Goal: Transaction & Acquisition: Obtain resource

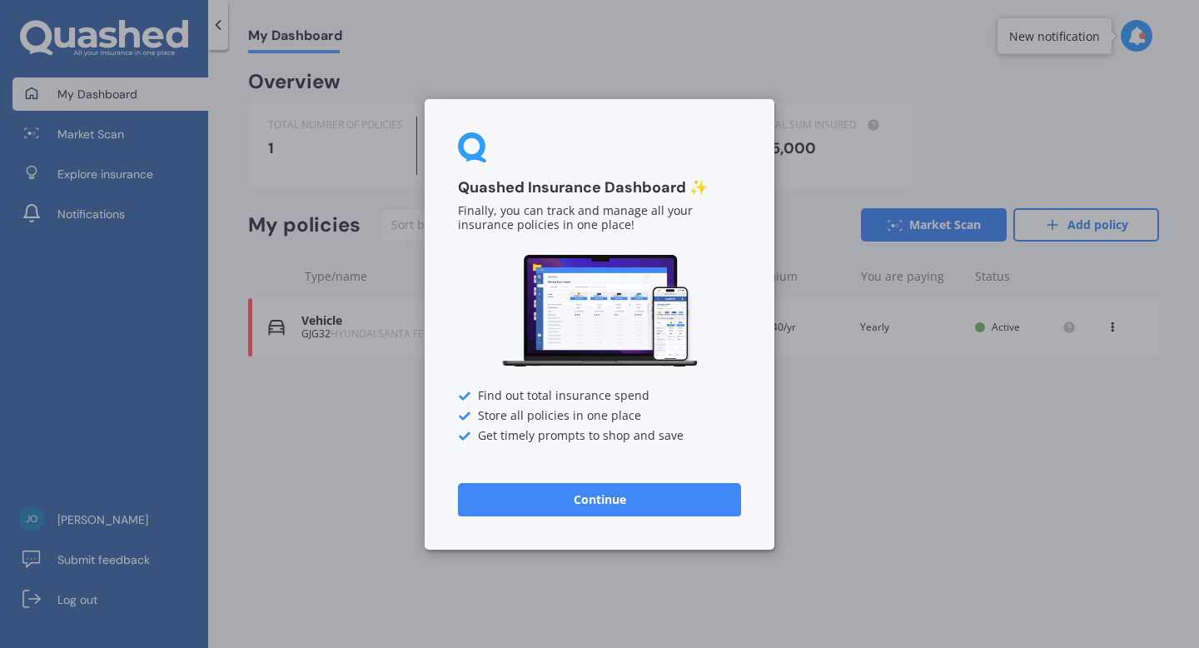
click at [621, 500] on button "Continue" at bounding box center [599, 498] width 283 height 33
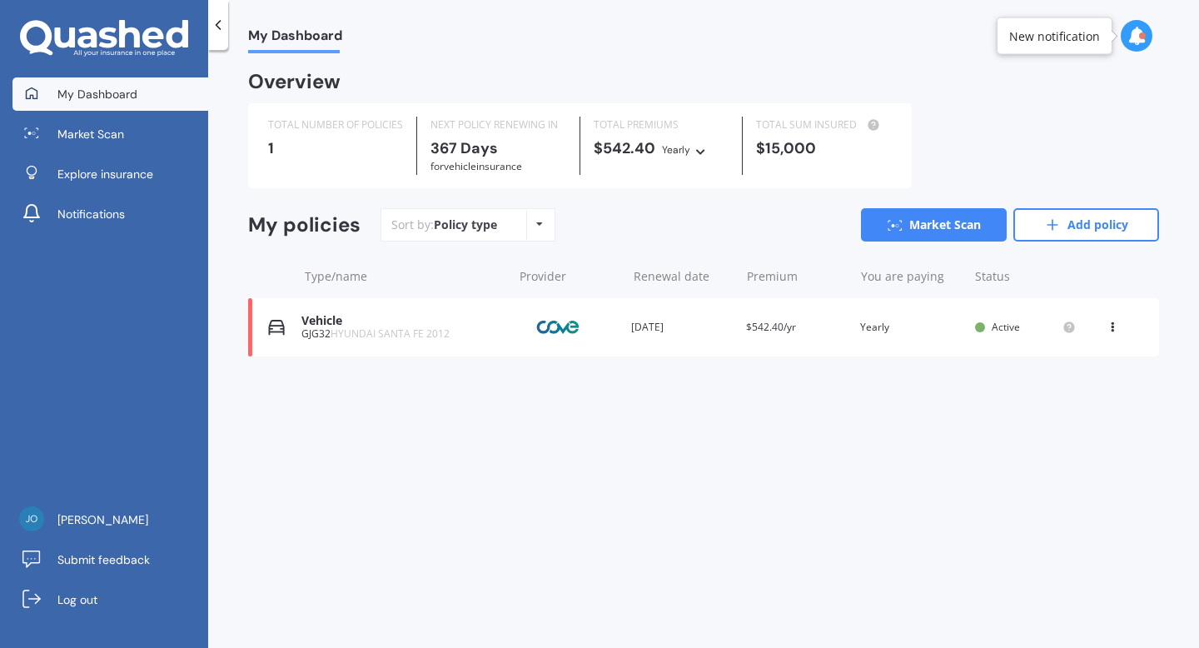
click at [1112, 329] on icon at bounding box center [1113, 324] width 12 height 10
click at [697, 154] on icon at bounding box center [701, 149] width 12 height 10
click at [1107, 332] on div "View option View policy Delete" at bounding box center [1114, 327] width 15 height 17
click at [1075, 363] on div "View policy" at bounding box center [1075, 358] width 165 height 33
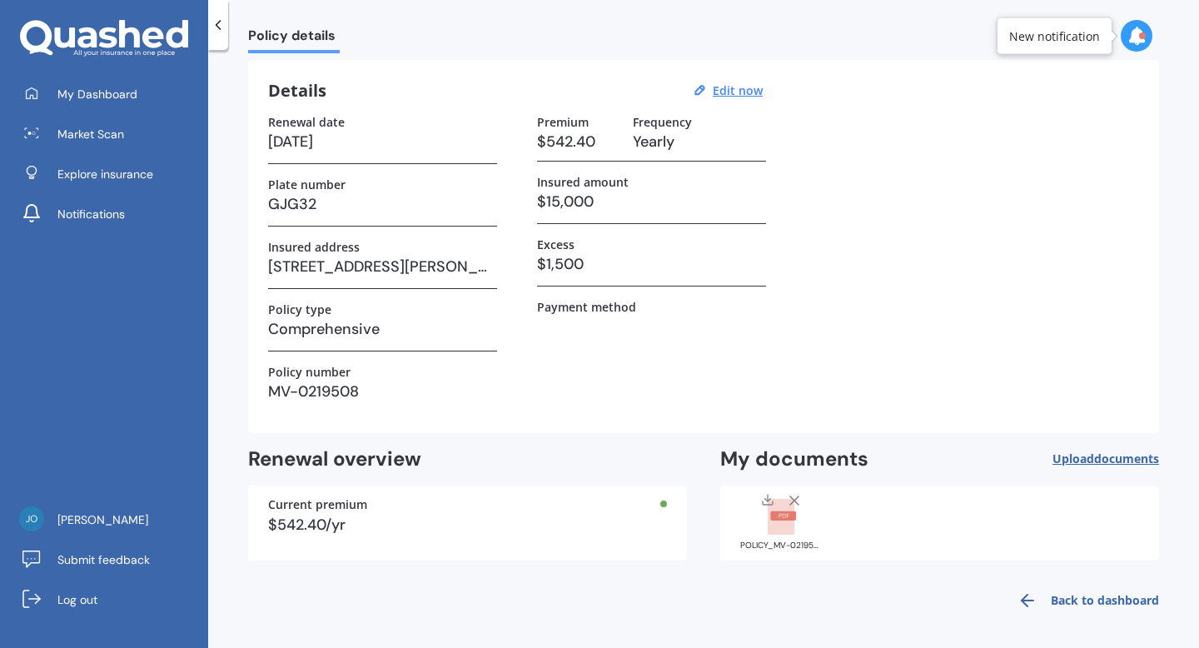
scroll to position [53, 0]
click at [774, 512] on rect at bounding box center [783, 514] width 26 height 9
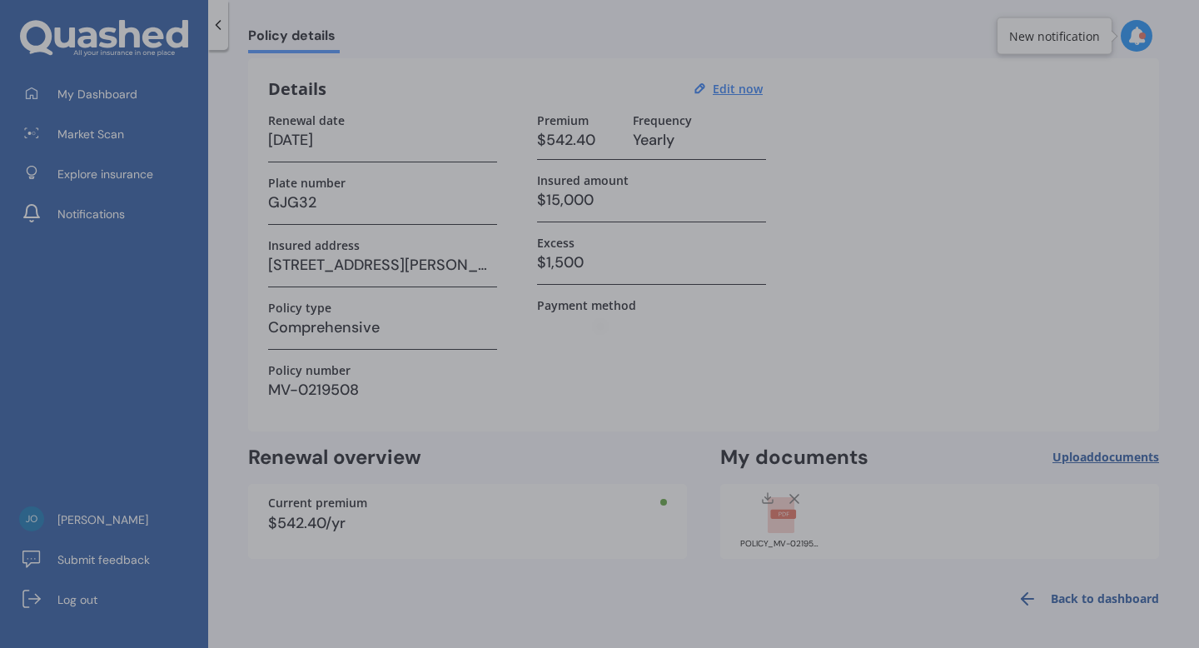
click at [774, 512] on div at bounding box center [599, 324] width 1199 height 648
